Goal: Navigation & Orientation: Find specific page/section

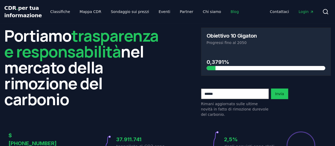
click at [231, 10] on font "Blog" at bounding box center [235, 12] width 8 height 4
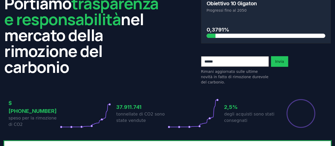
scroll to position [40, 0]
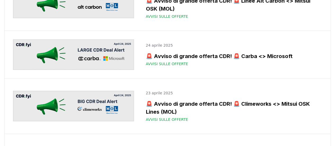
scroll to position [2575, 0]
